Goal: Task Accomplishment & Management: Use online tool/utility

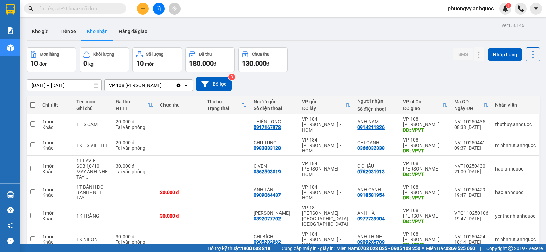
click at [475, 9] on span "phuongvy.anhquoc" at bounding box center [470, 8] width 57 height 9
click at [468, 20] on span "Đăng xuất" at bounding box center [473, 21] width 43 height 8
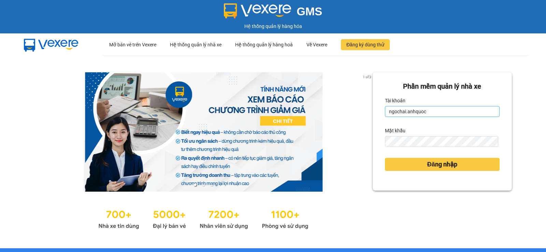
drag, startPoint x: 436, startPoint y: 106, endPoint x: 437, endPoint y: 109, distance: 3.5
click at [437, 109] on div "Tài khoản ngochai.anhquoc" at bounding box center [442, 106] width 115 height 22
click at [438, 110] on input "ngochai.anhquoc" at bounding box center [442, 111] width 115 height 11
type input "phung.anhquoc"
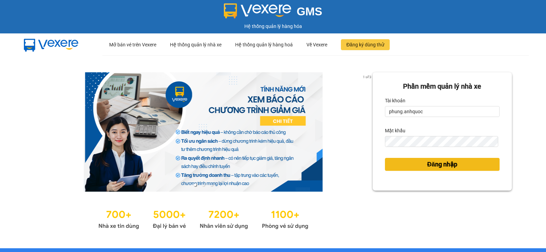
click at [431, 164] on span "Đăng nhập" at bounding box center [442, 165] width 30 height 10
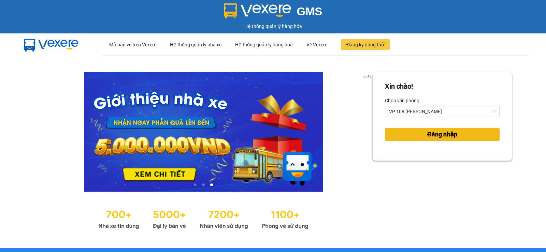
click at [440, 138] on span "Đăng nhập" at bounding box center [442, 135] width 30 height 10
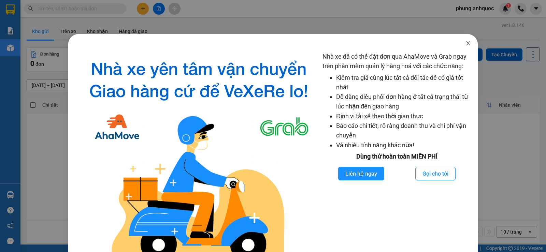
click at [465, 44] on icon "close" at bounding box center [467, 43] width 5 height 5
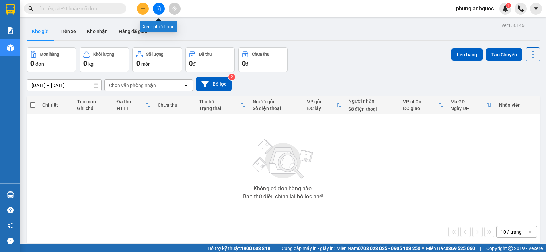
click at [158, 9] on icon "file-add" at bounding box center [159, 8] width 4 height 5
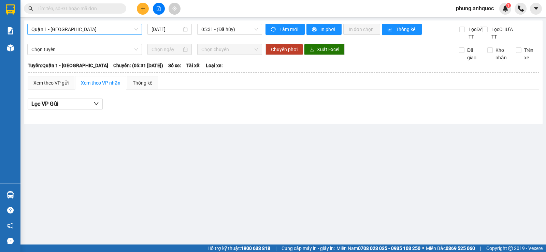
click at [102, 27] on span "Quận 1 - [GEOGRAPHIC_DATA]" at bounding box center [84, 29] width 106 height 10
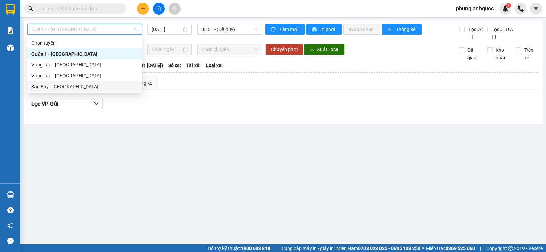
click at [58, 86] on div "Sân Bay - [GEOGRAPHIC_DATA]" at bounding box center [84, 87] width 106 height 8
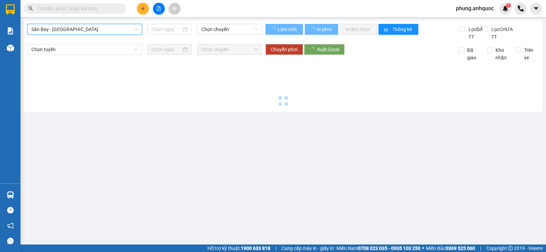
type input "[DATE]"
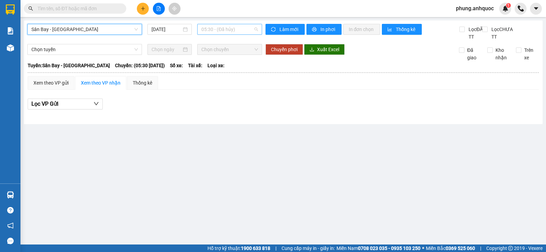
click at [225, 31] on span "05:30 - (Đã hủy)" at bounding box center [229, 29] width 56 height 10
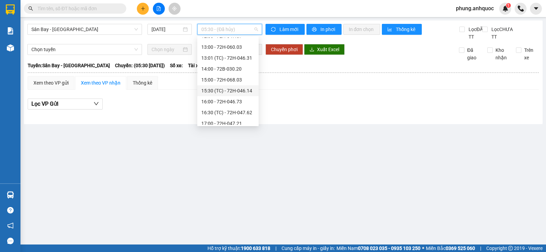
scroll to position [82, 0]
click at [234, 82] on div "11:30 (TC) - 72H-032.24" at bounding box center [227, 81] width 53 height 8
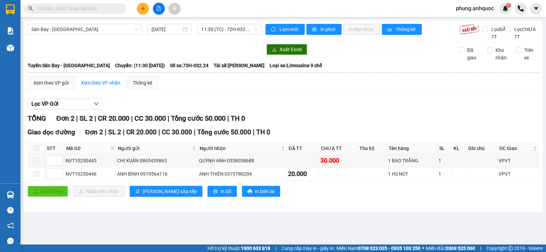
click at [102, 10] on input "text" at bounding box center [78, 9] width 81 height 8
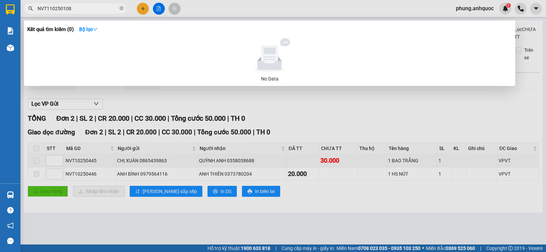
drag, startPoint x: 46, startPoint y: 9, endPoint x: 34, endPoint y: 9, distance: 12.3
click at [34, 9] on span "NVT110250108" at bounding box center [75, 8] width 102 height 10
type input "110250108"
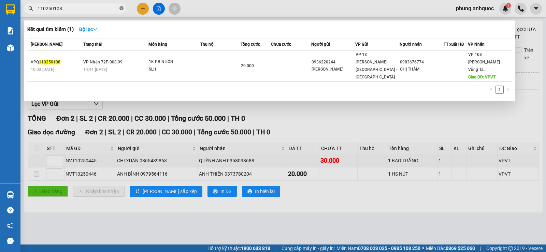
click at [122, 9] on icon "close-circle" at bounding box center [121, 8] width 4 height 4
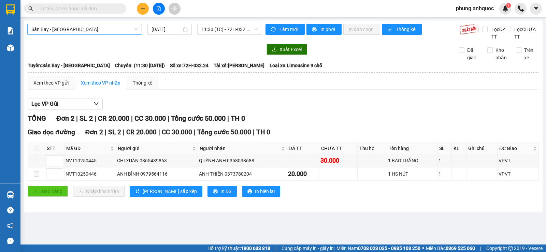
click at [72, 30] on span "Sân Bay - [GEOGRAPHIC_DATA]" at bounding box center [84, 29] width 106 height 10
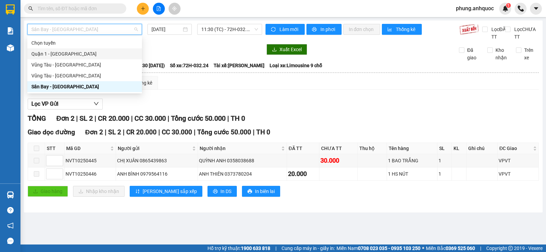
click at [69, 57] on div "Quận 1 - [GEOGRAPHIC_DATA]" at bounding box center [84, 54] width 106 height 8
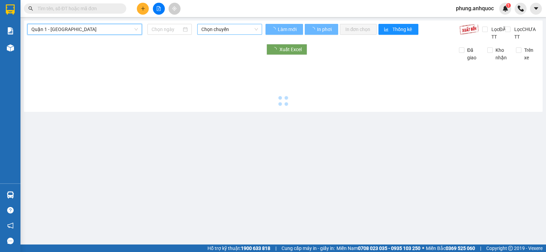
type input "[DATE]"
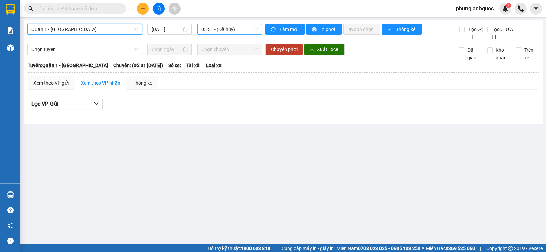
click at [229, 33] on span "05:31 - (Đã hủy)" at bounding box center [229, 29] width 56 height 10
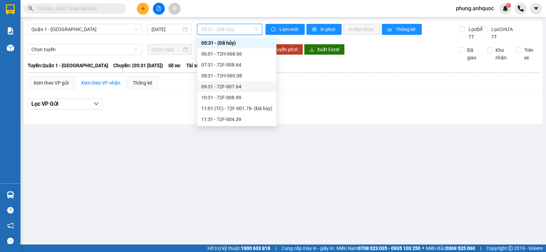
scroll to position [45, 0]
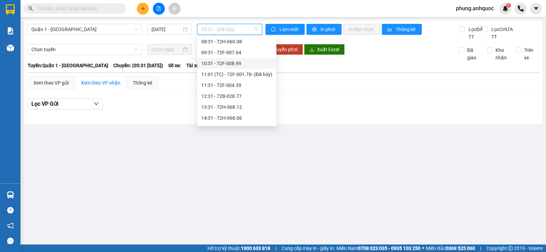
click at [231, 63] on div "10:31 - 72F-008.99" at bounding box center [236, 64] width 71 height 8
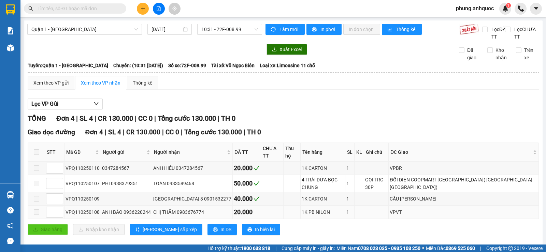
click at [37, 209] on span at bounding box center [36, 211] width 5 height 5
click at [324, 31] on span "In phơi" at bounding box center [328, 30] width 16 height 8
